Goal: Task Accomplishment & Management: Complete application form

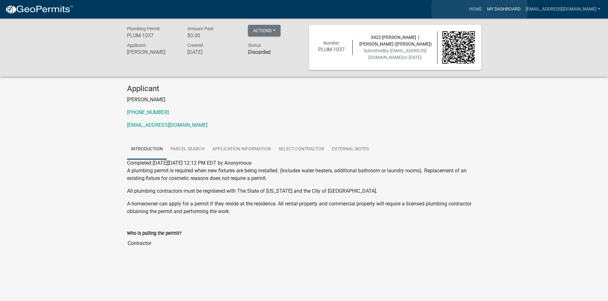
click at [484, 9] on link "My Dashboard" at bounding box center [503, 9] width 39 height 12
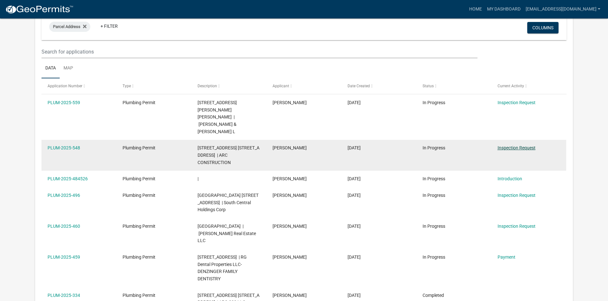
scroll to position [53, 0]
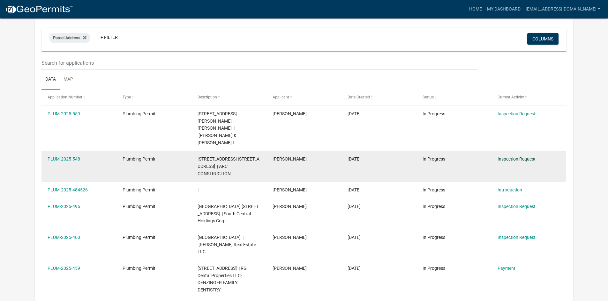
click at [518, 157] on link "Inspection Request" at bounding box center [516, 159] width 38 height 5
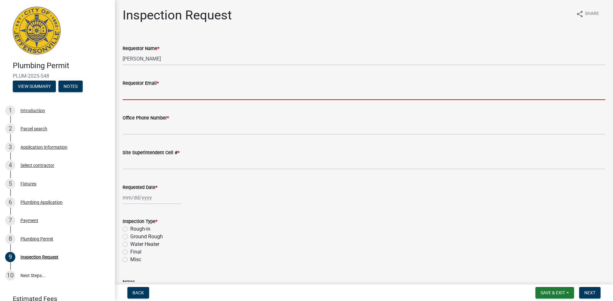
click at [144, 95] on input "Requestor Email *" at bounding box center [364, 93] width 482 height 13
type input "[EMAIL_ADDRESS][DOMAIN_NAME]"
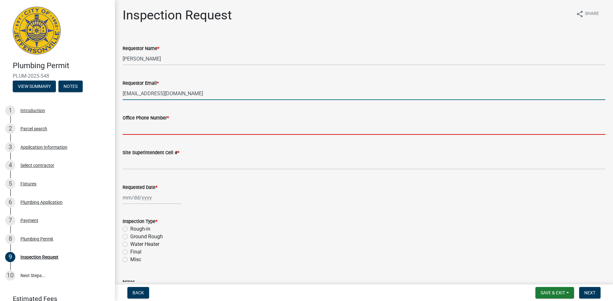
click at [174, 127] on input "Office Phone Number *" at bounding box center [364, 128] width 482 height 13
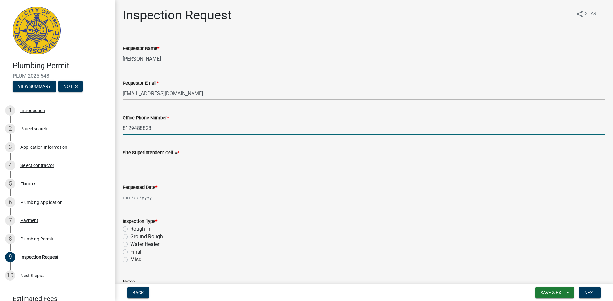
type input "8129488828"
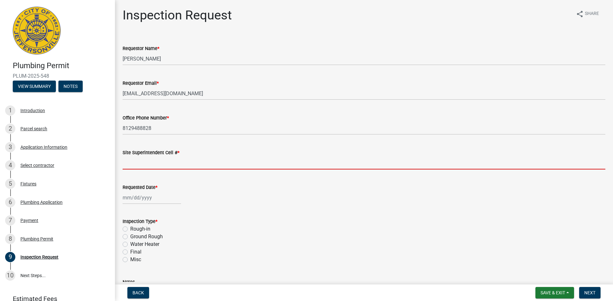
click at [173, 166] on input "Site Superintendent Cell # *" at bounding box center [364, 163] width 482 height 13
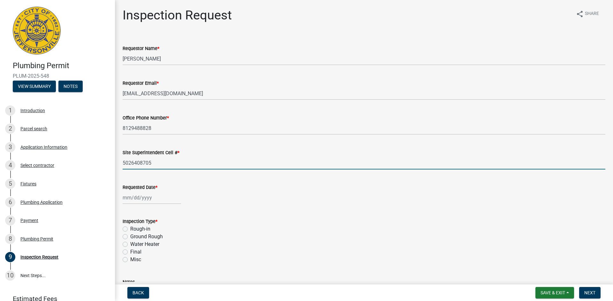
type input "5026408705"
select select "10"
select select "2025"
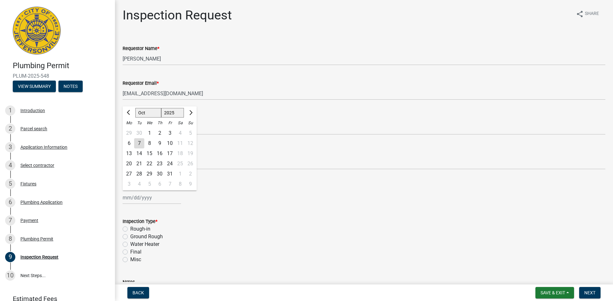
click at [141, 196] on div "[PERSON_NAME] Feb Mar Apr [PERSON_NAME][DATE] Oct Nov [DATE] 1526 1527 1528 152…" at bounding box center [152, 197] width 58 height 13
click at [147, 143] on div "8" at bounding box center [149, 143] width 10 height 10
type input "[DATE]"
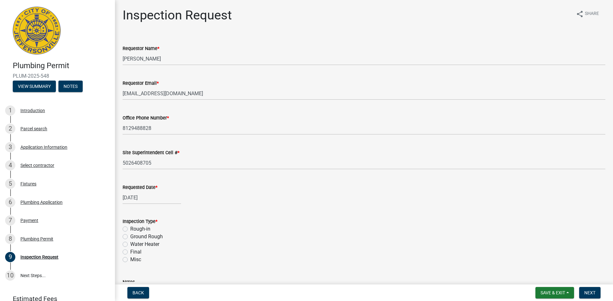
click at [130, 228] on label "Rough-in" at bounding box center [140, 230] width 20 height 8
click at [130, 228] on input "Rough-in" at bounding box center [132, 228] width 4 height 4
radio input "true"
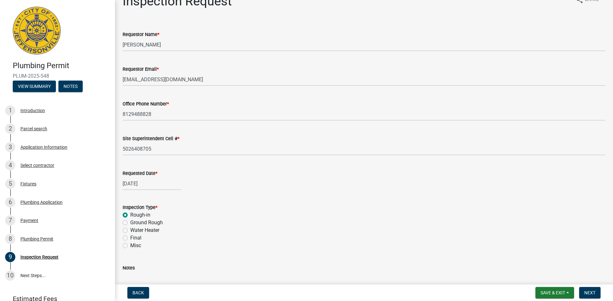
scroll to position [64, 0]
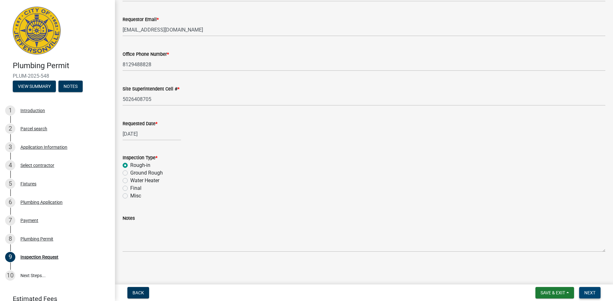
click at [594, 294] on span "Next" at bounding box center [589, 293] width 11 height 5
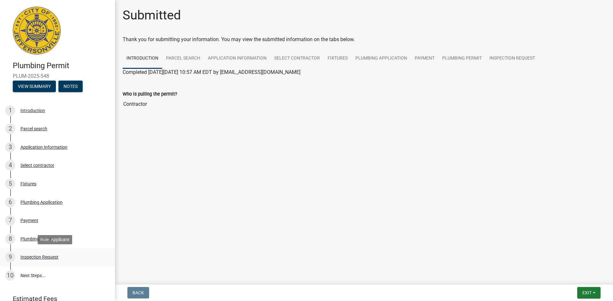
click at [37, 260] on div "9 Inspection Request" at bounding box center [55, 257] width 100 height 10
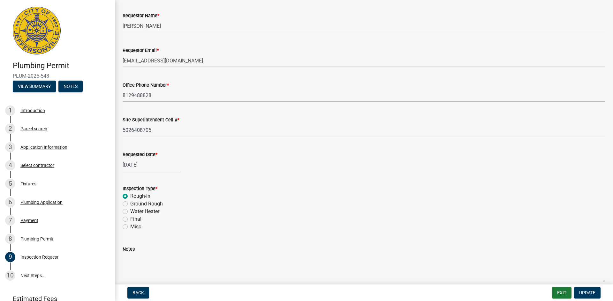
scroll to position [32, 0]
click at [593, 301] on nav "Back Exit Update" at bounding box center [364, 293] width 498 height 17
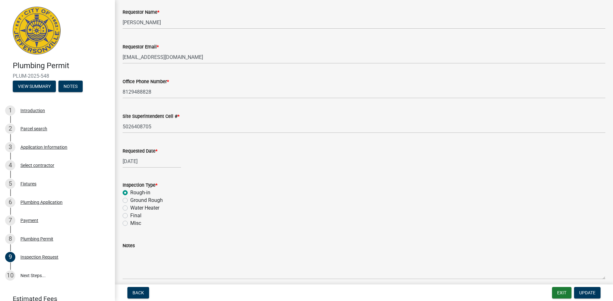
scroll to position [64, 0]
